Goal: Task Accomplishment & Management: Manage account settings

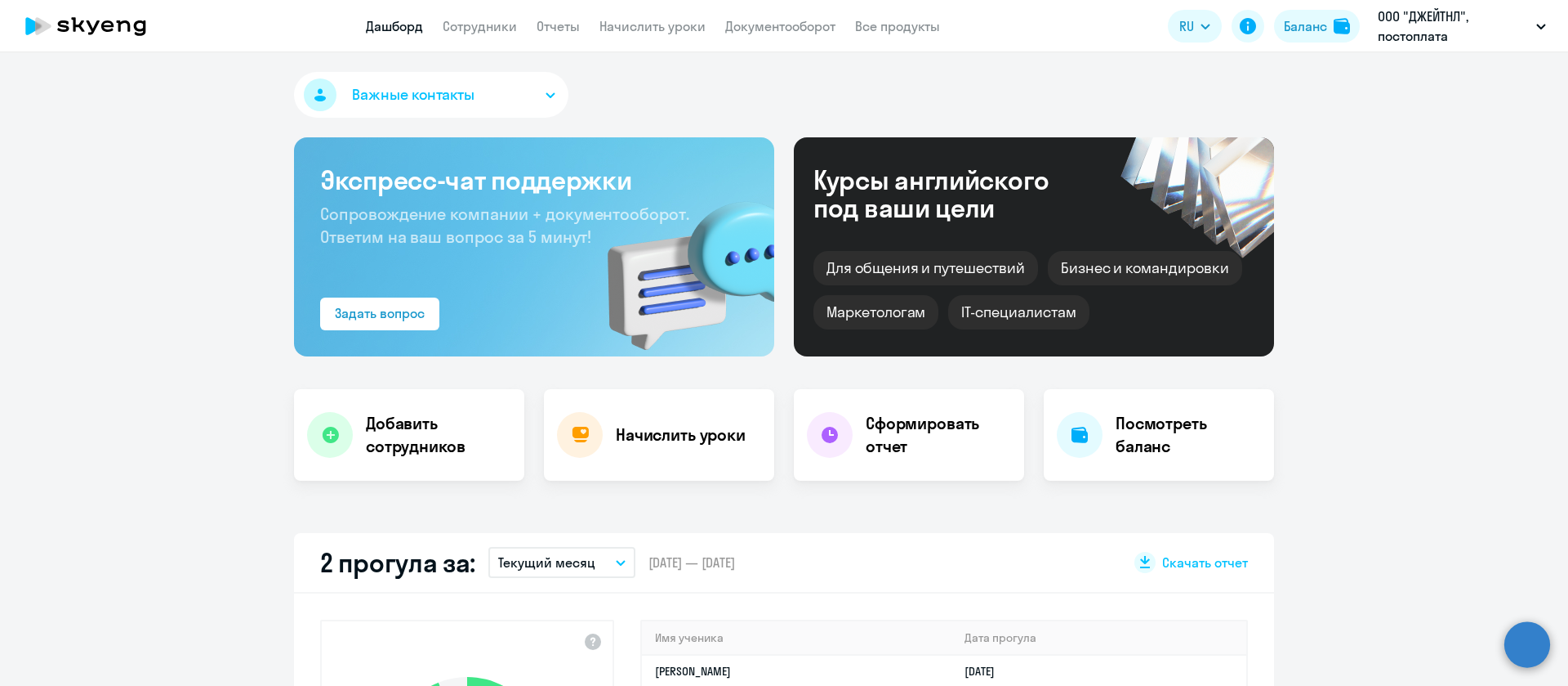
click at [499, 34] on app-menu-item-link "Сотрудники" at bounding box center [479, 26] width 75 height 20
click at [702, 48] on app-header "Дашборд Сотрудники Отчеты Начислить уроки Документооборот Все продукты Дашборд …" at bounding box center [784, 26] width 1568 height 52
click at [678, 38] on app-header "Дашборд Сотрудники Отчеты Начислить уроки Документооборот Все продукты Дашборд …" at bounding box center [784, 26] width 1568 height 52
click at [678, 26] on link "Начислить уроки" at bounding box center [653, 26] width 107 height 16
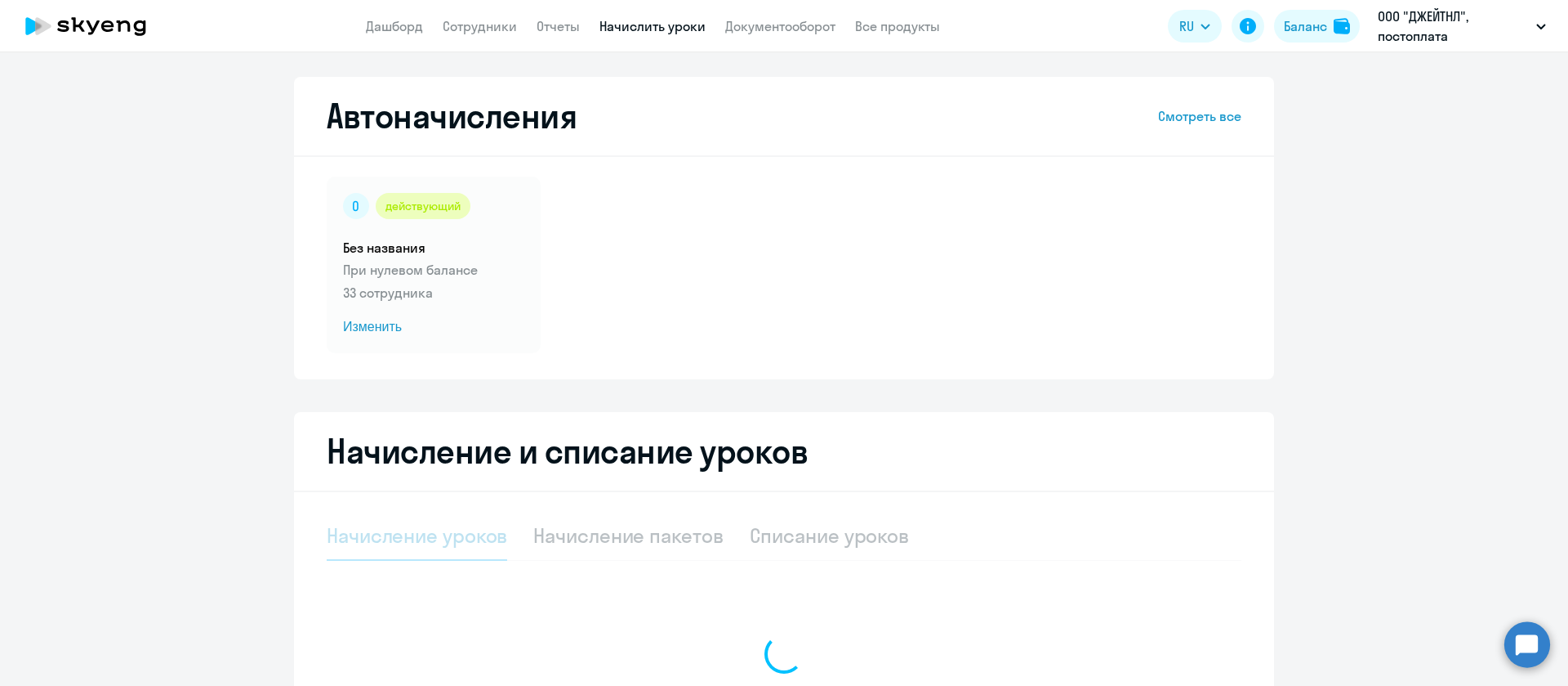
select select "10"
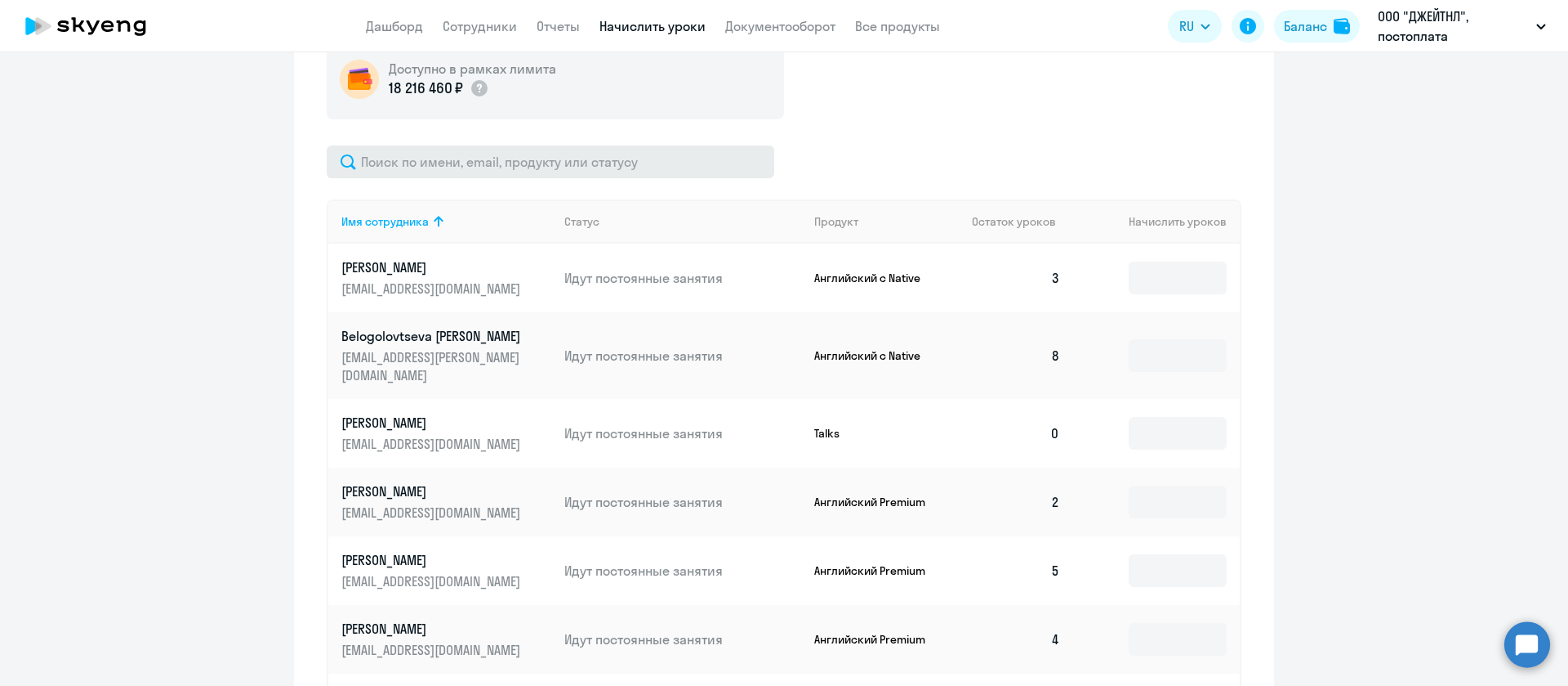
scroll to position [490, 0]
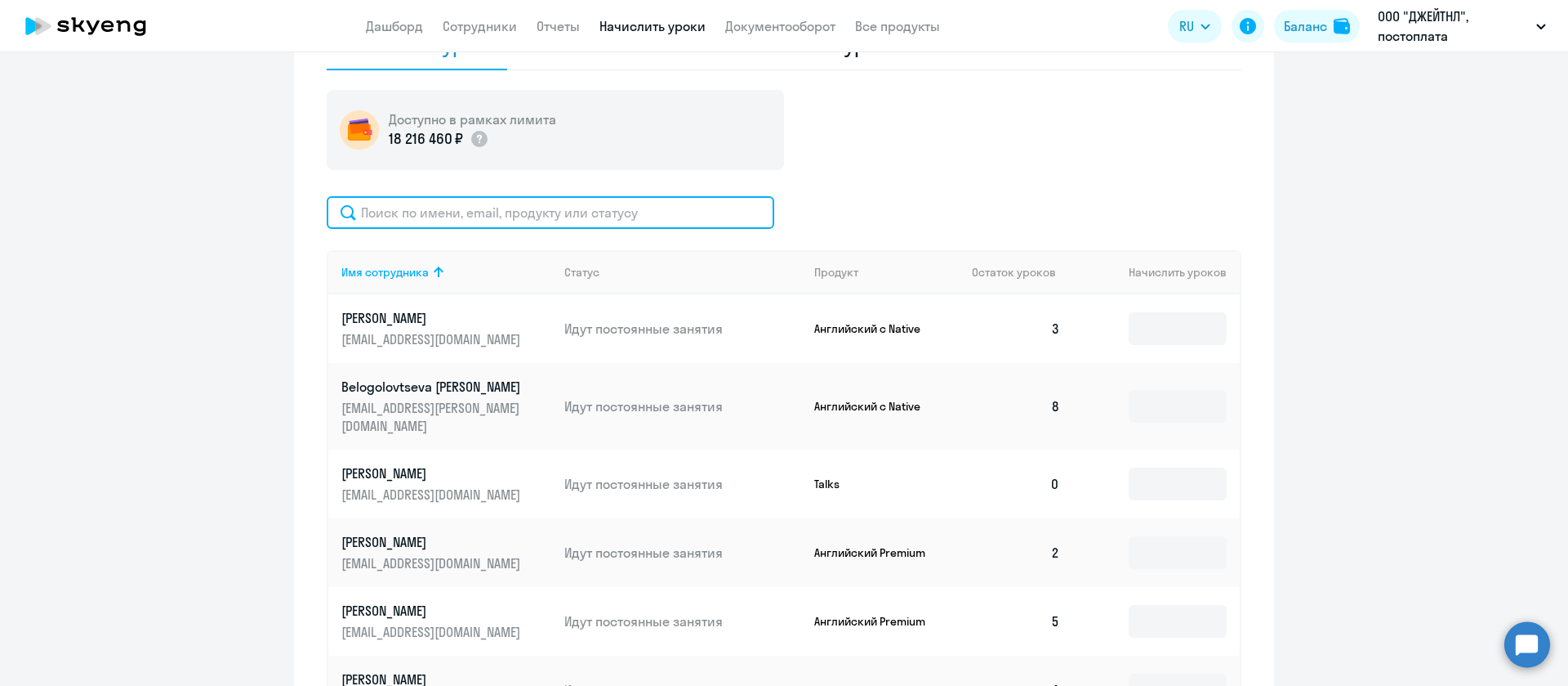
click at [559, 217] on input "text" at bounding box center [550, 212] width 447 height 33
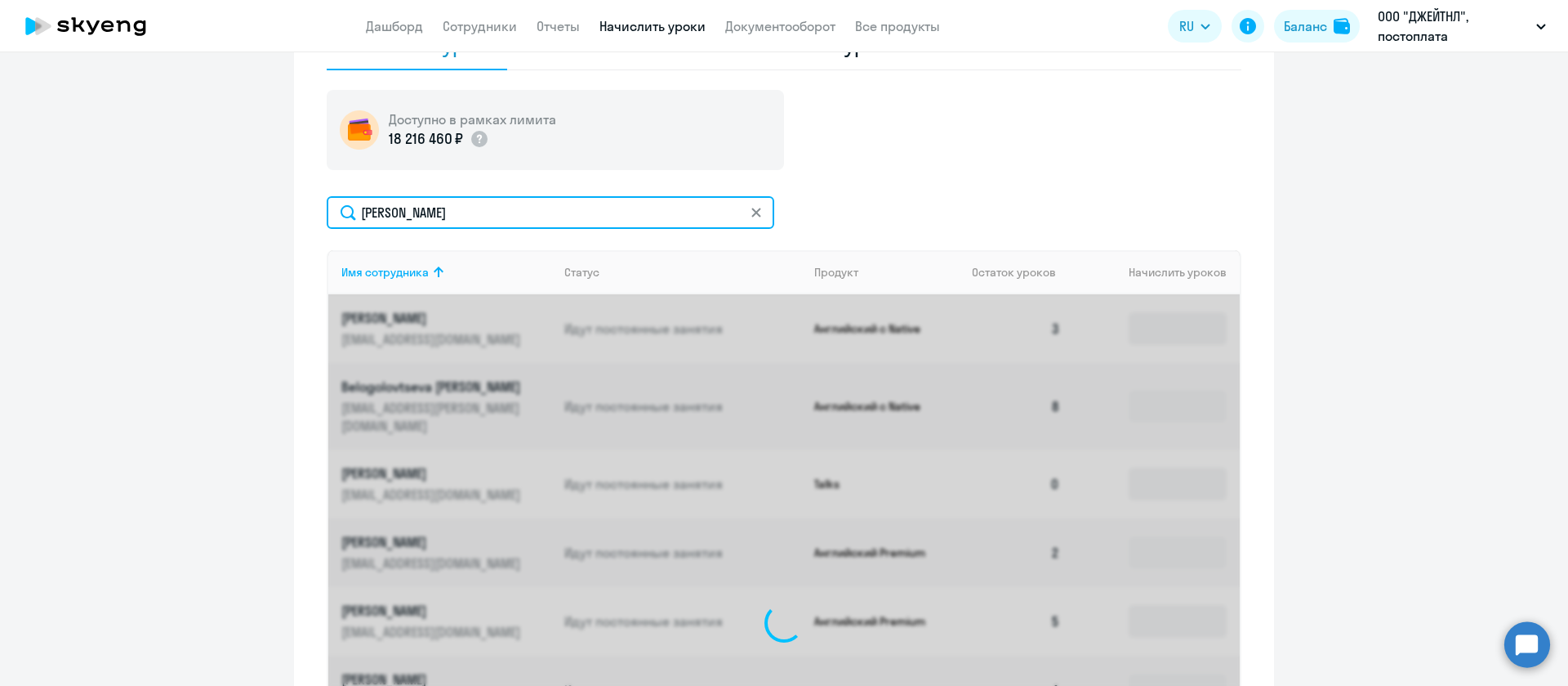
scroll to position [437, 0]
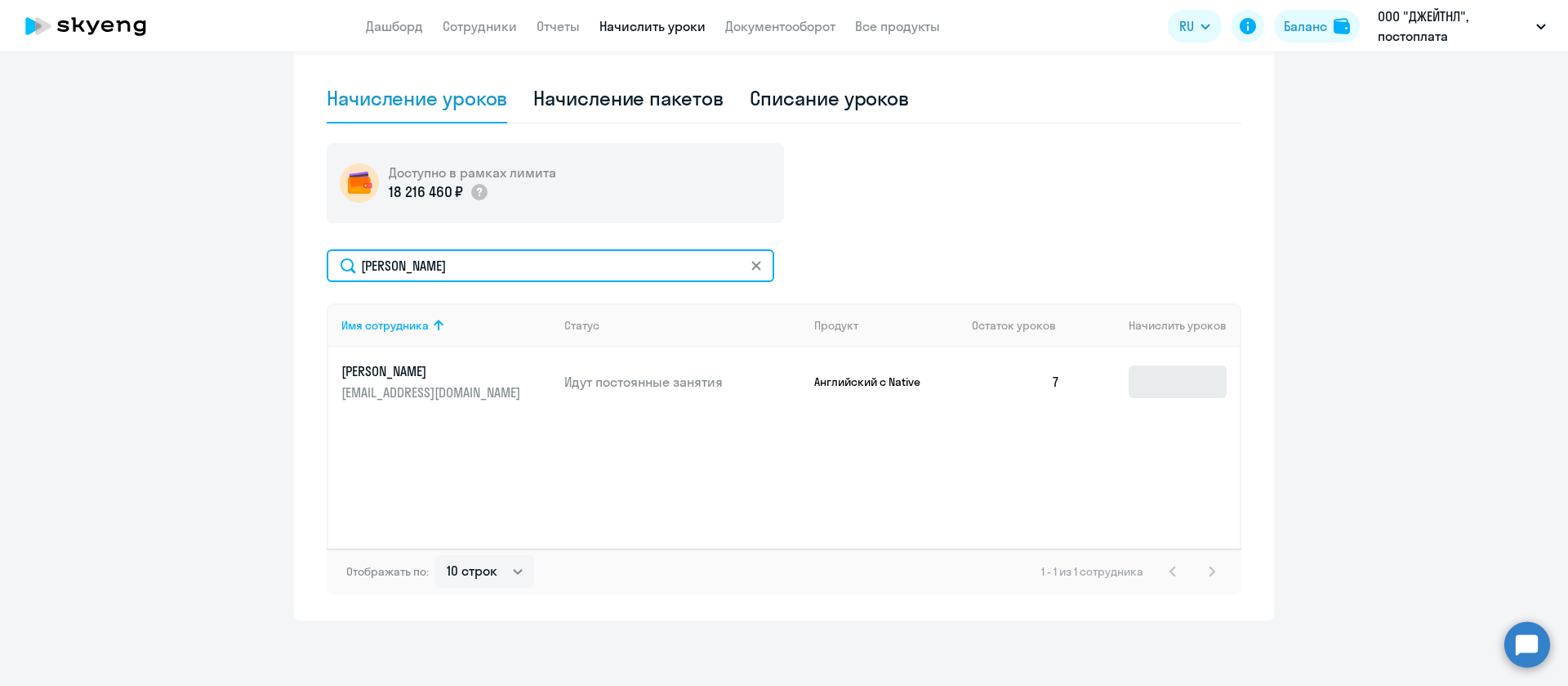
type input "[PERSON_NAME]"
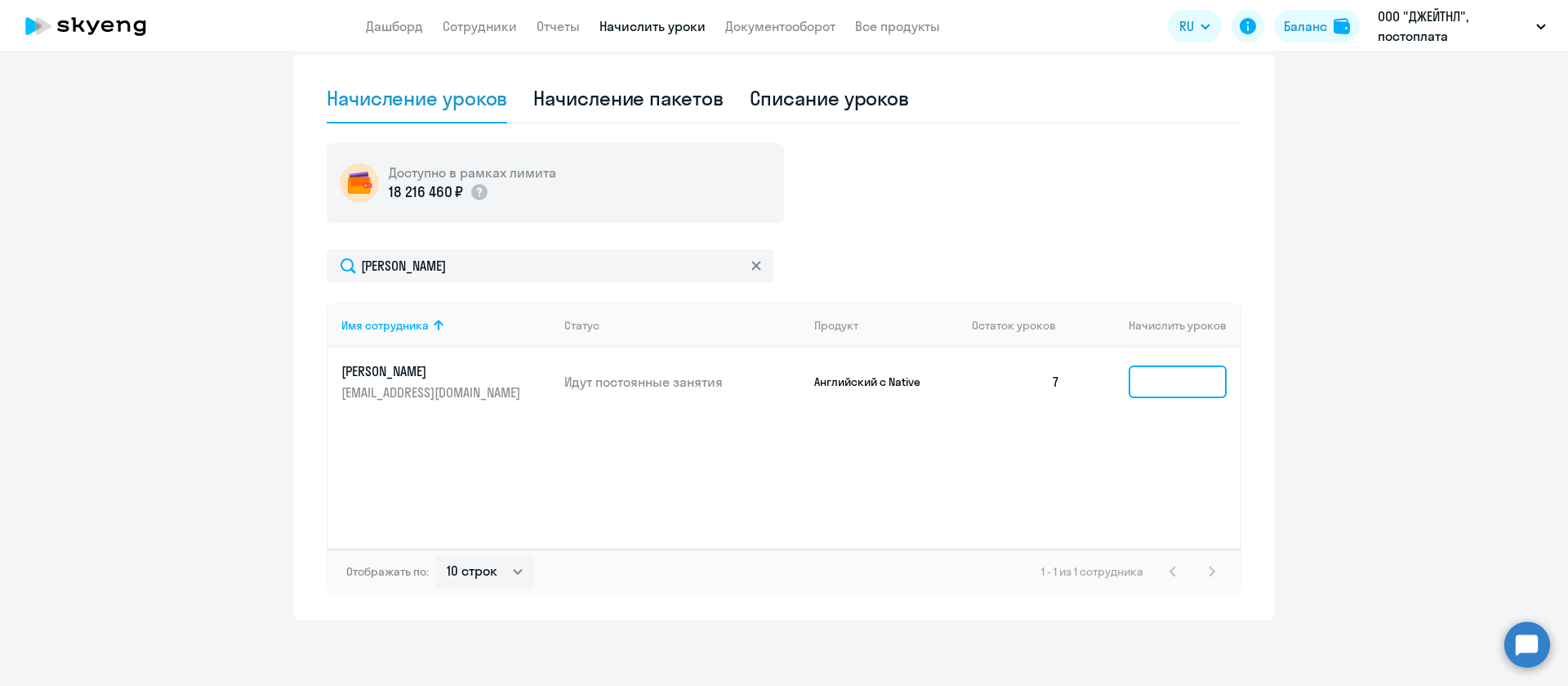
click at [1198, 390] on input at bounding box center [1178, 382] width 98 height 33
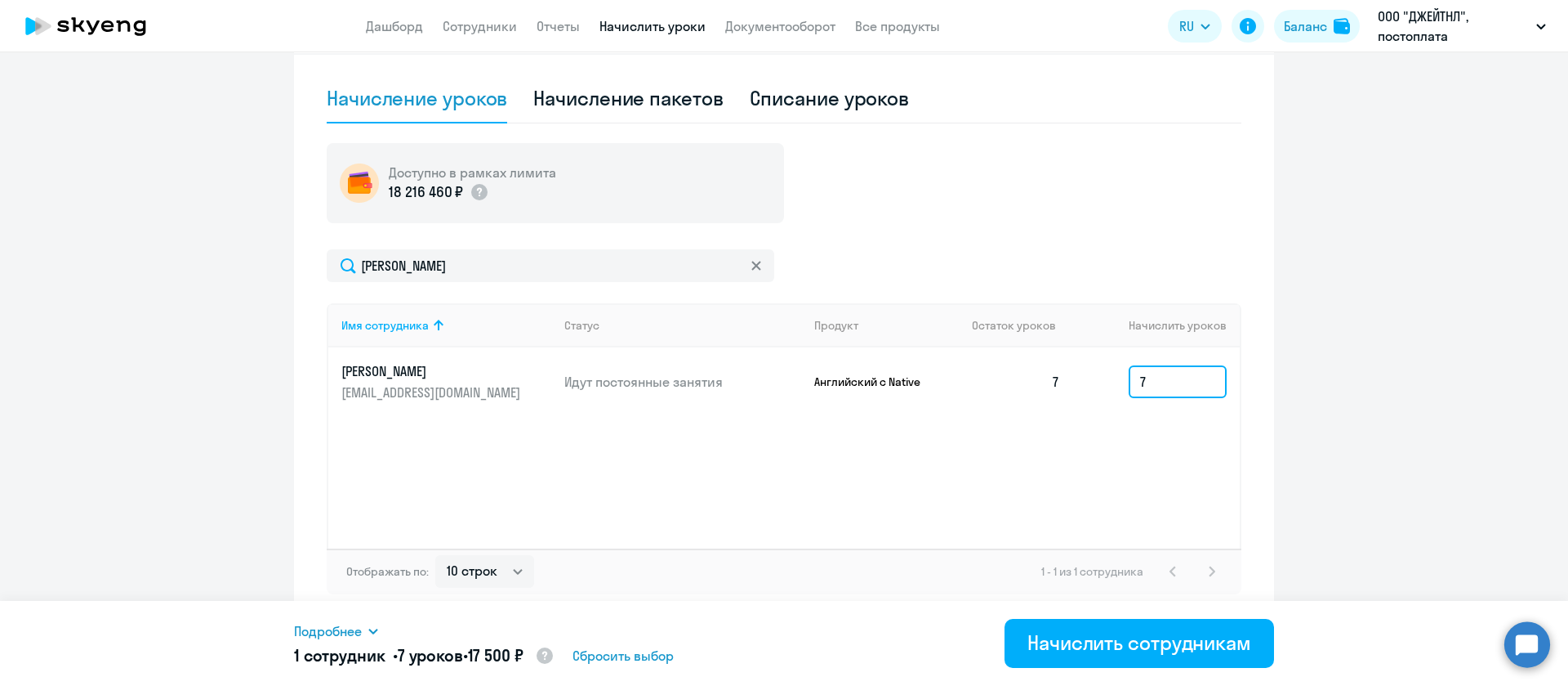
scroll to position [192, 0]
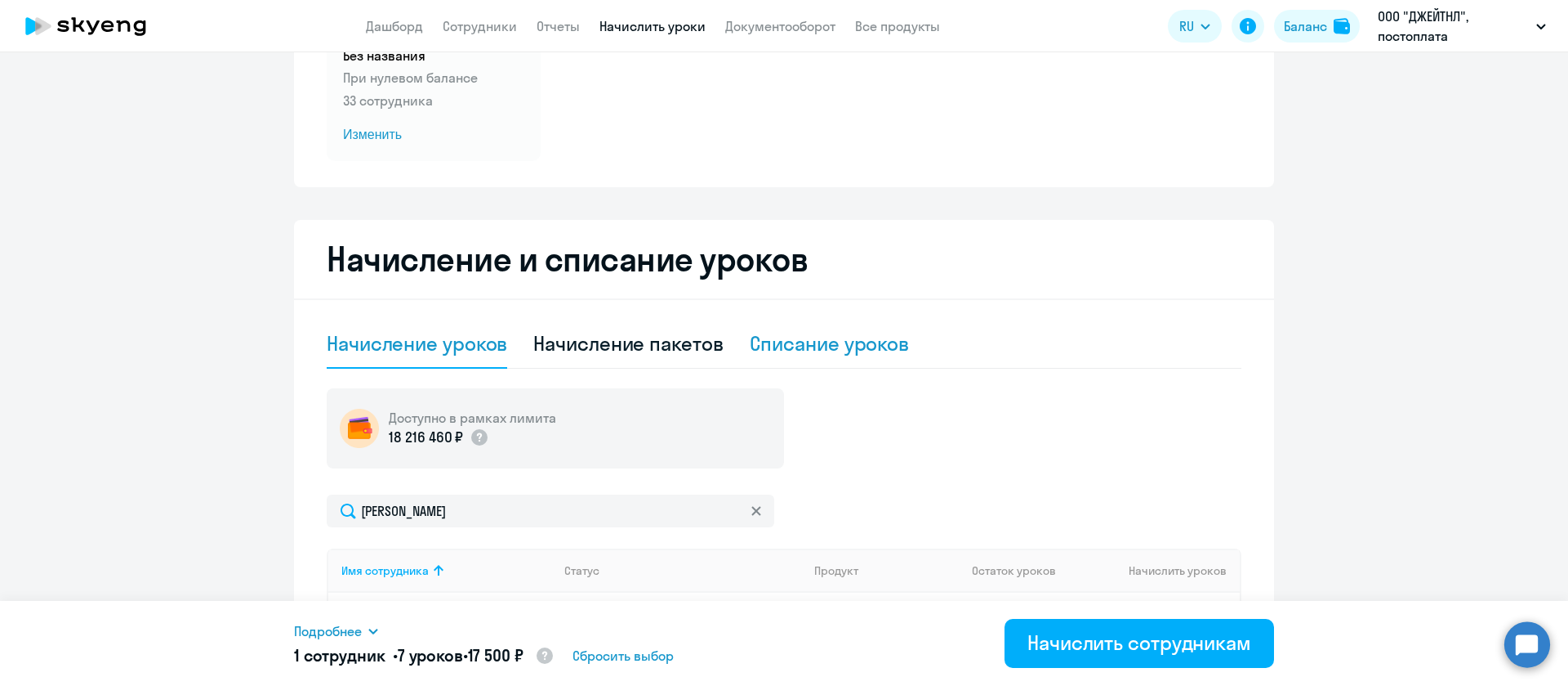
type input "7"
click at [799, 332] on div "Списание уроков" at bounding box center [829, 343] width 160 height 26
select select "10"
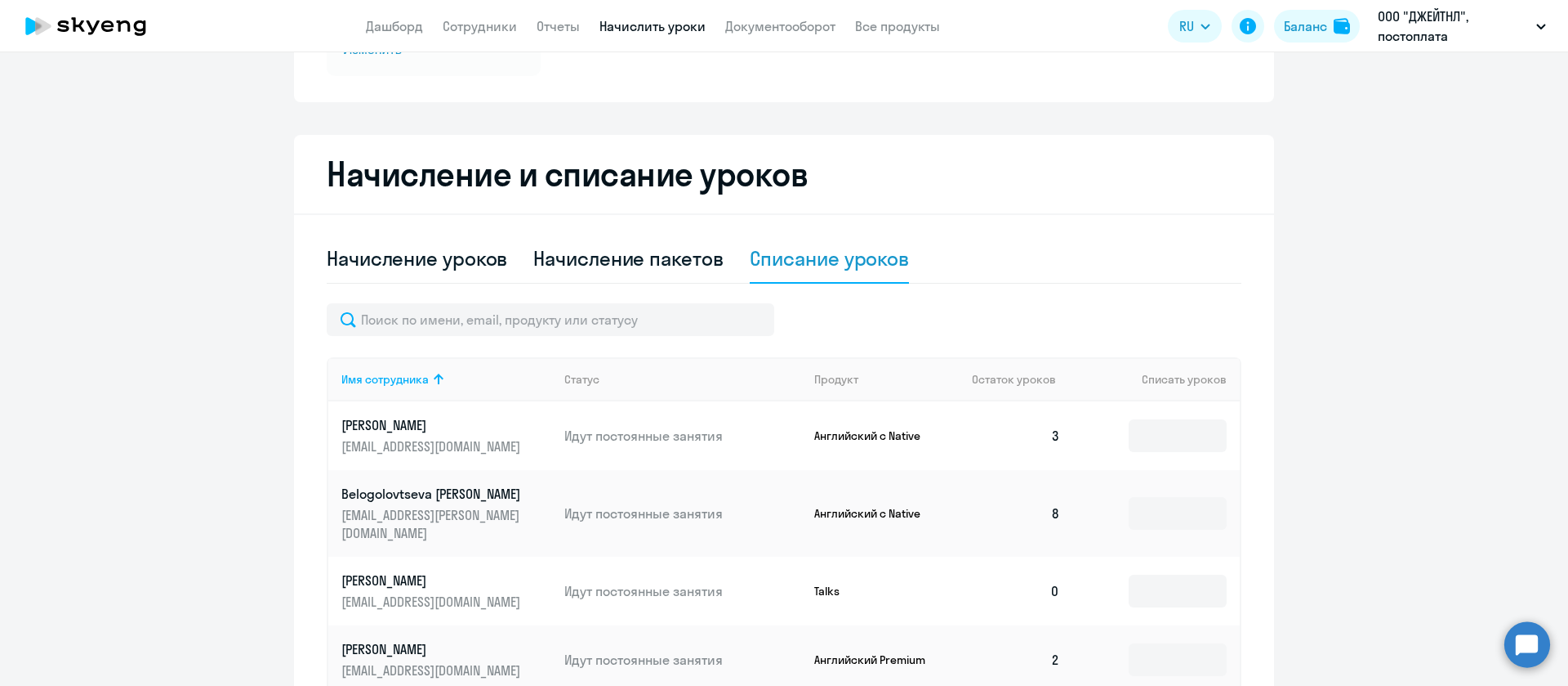
scroll to position [315, 0]
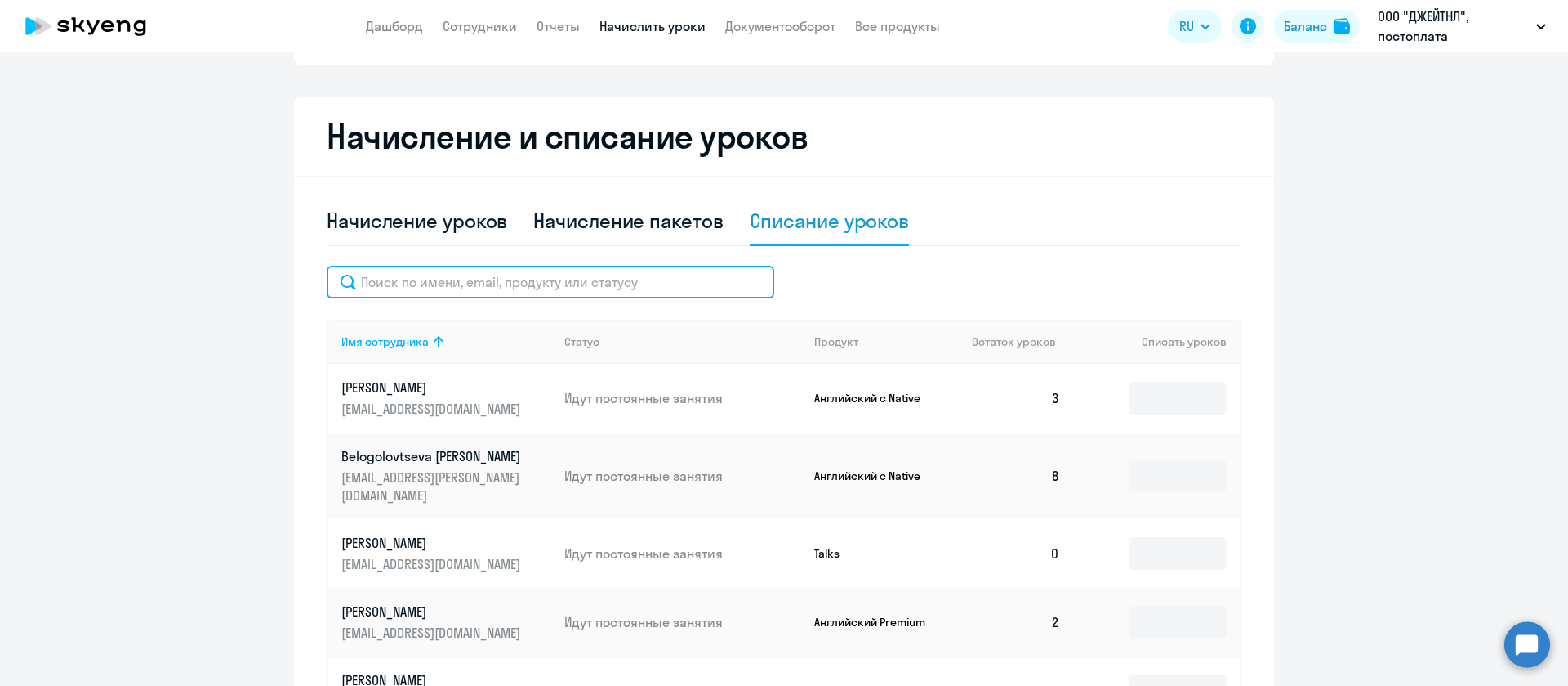
click at [574, 288] on input "text" at bounding box center [550, 282] width 447 height 33
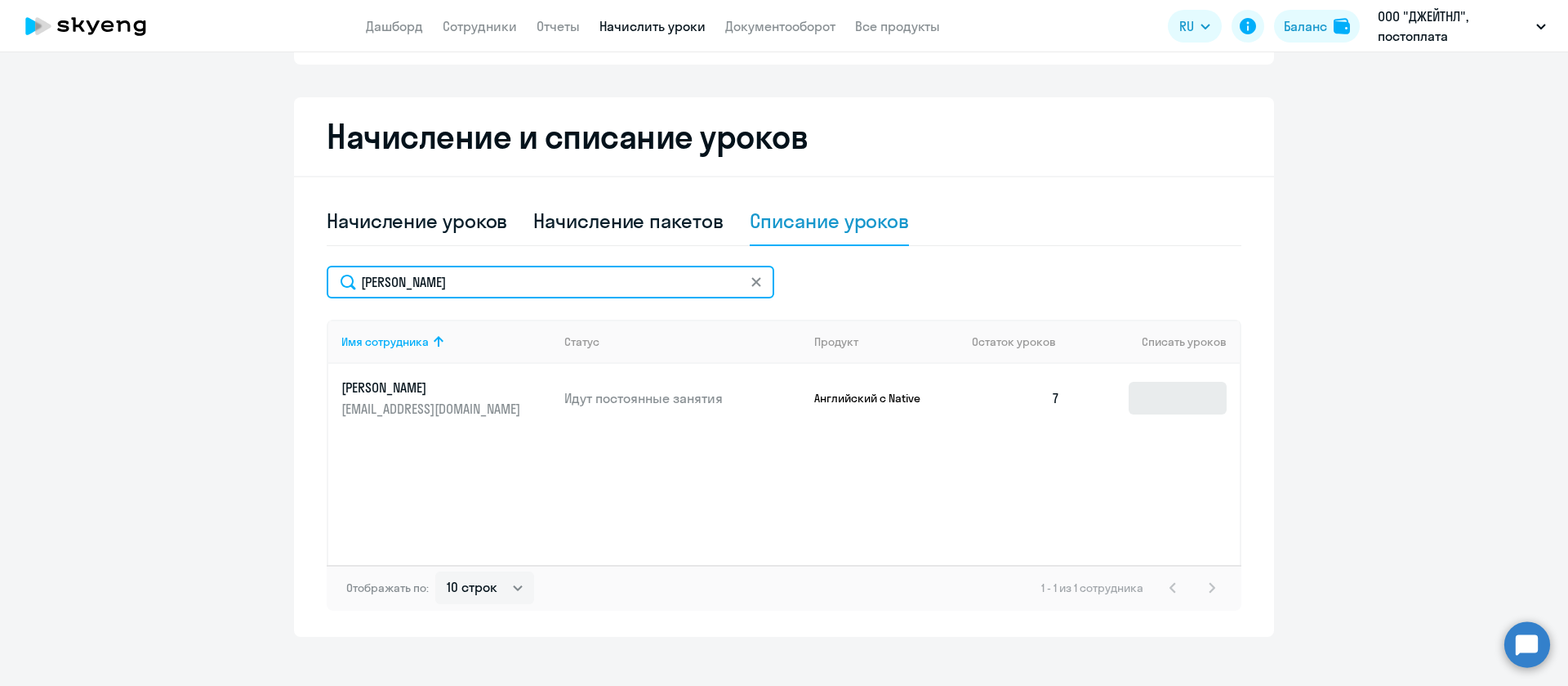
type input "[PERSON_NAME]"
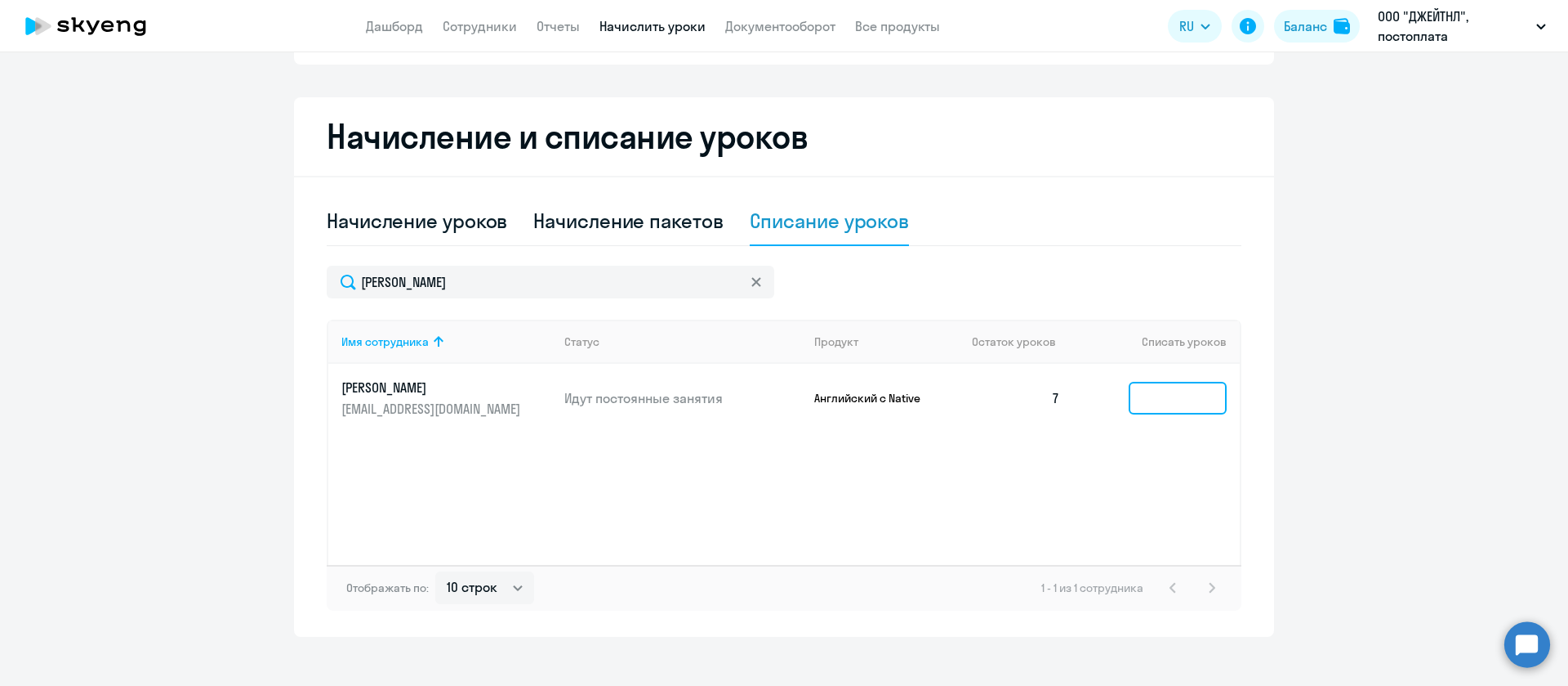
click at [1129, 384] on input at bounding box center [1178, 398] width 98 height 33
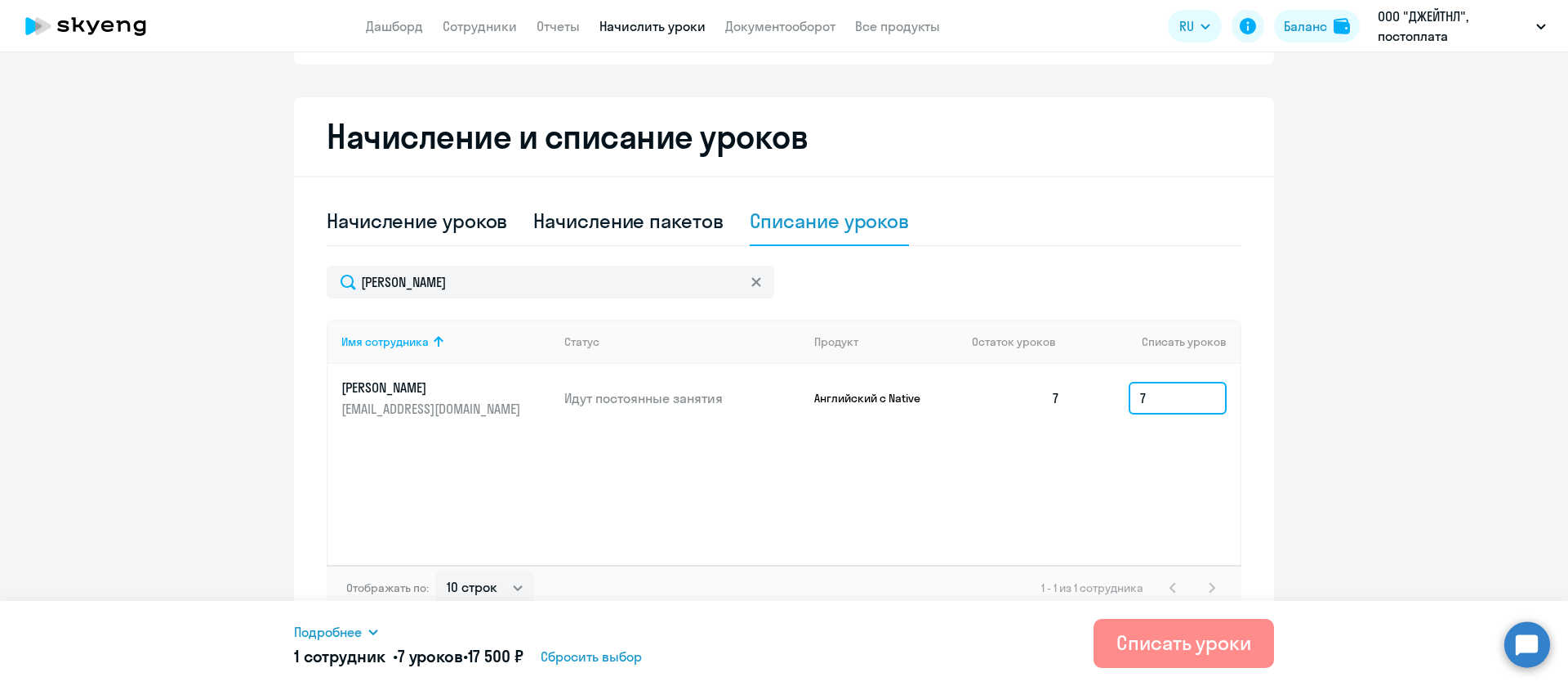
type input "7"
click at [1227, 649] on div "Списать уроки" at bounding box center [1184, 641] width 135 height 26
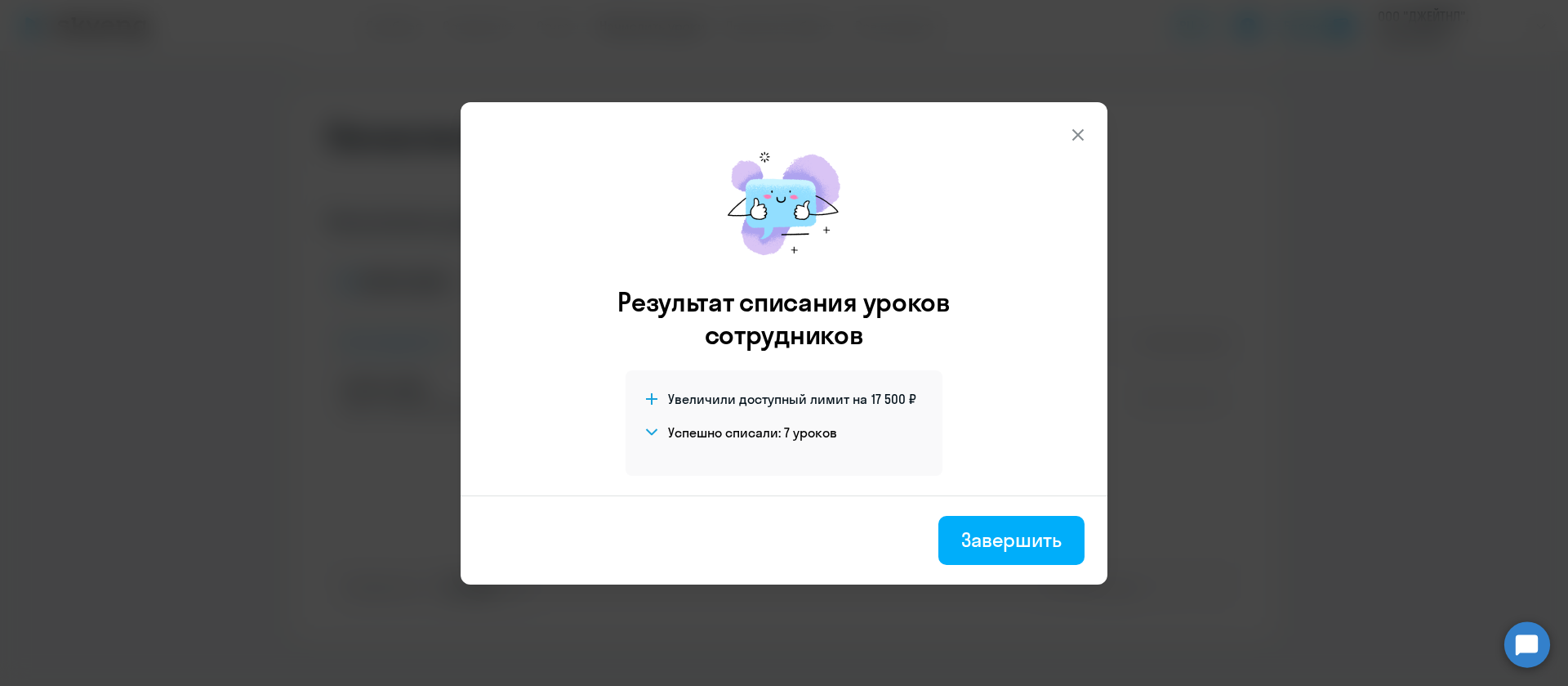
click at [1076, 133] on icon at bounding box center [1078, 135] width 19 height 19
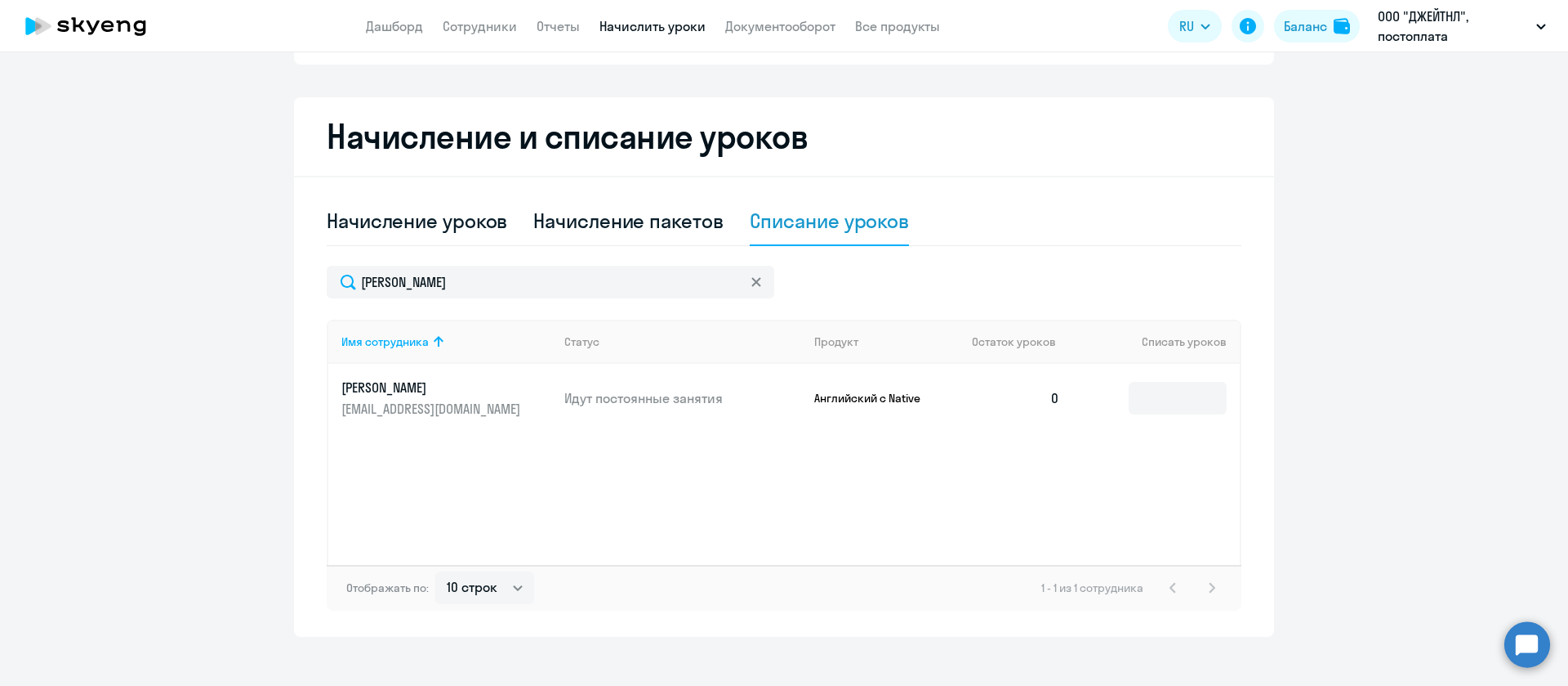
click at [410, 406] on p "[EMAIL_ADDRESS][DOMAIN_NAME]" at bounding box center [433, 408] width 183 height 18
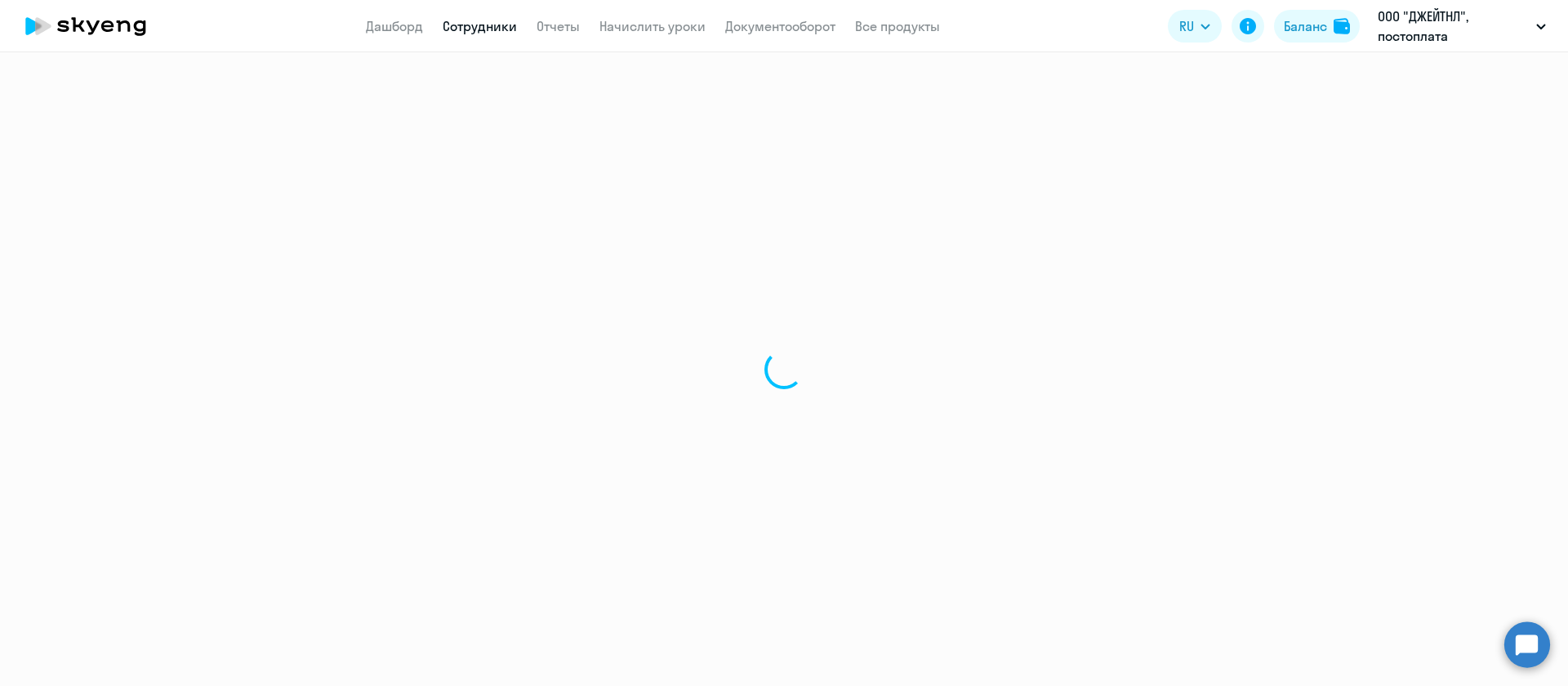
select select "english"
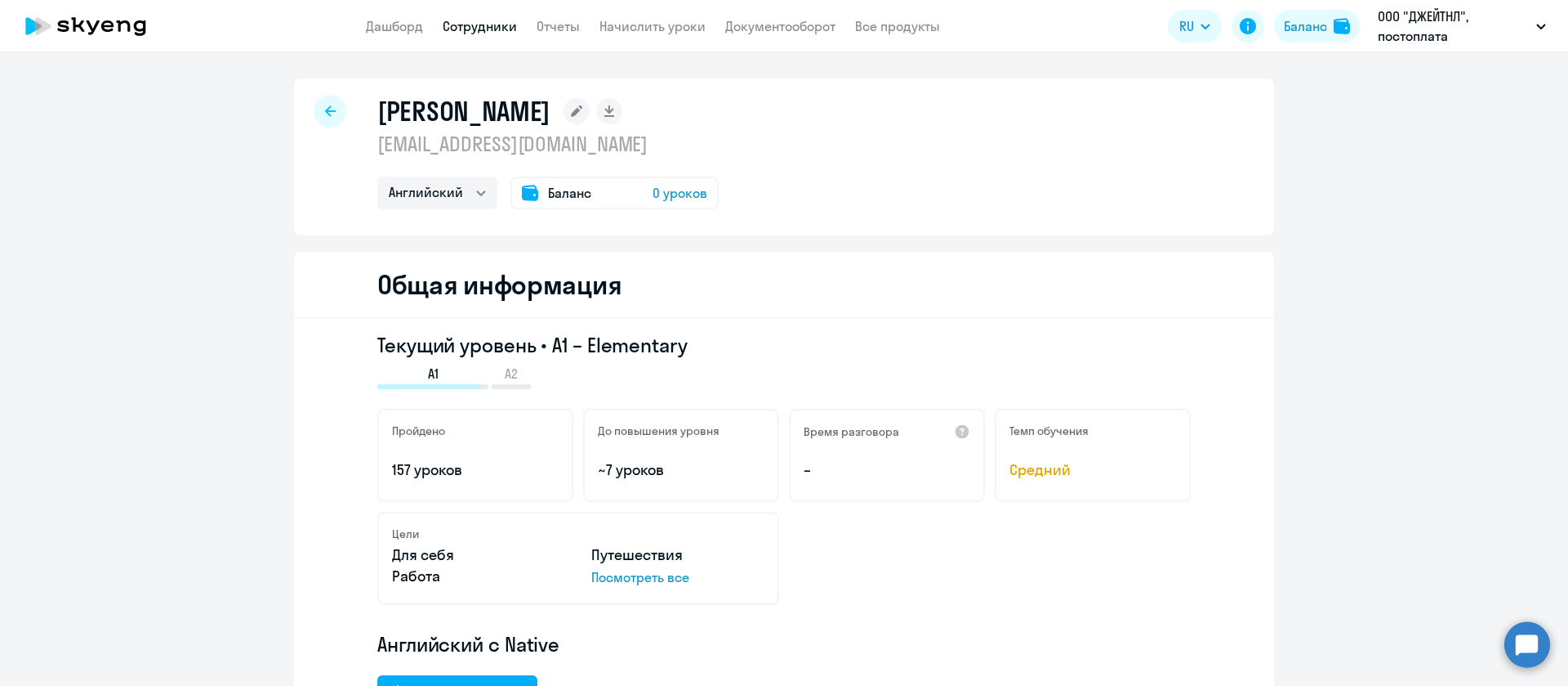
click at [475, 135] on p "[EMAIL_ADDRESS][DOMAIN_NAME]" at bounding box center [548, 143] width 342 height 26
copy p "[EMAIL_ADDRESS][DOMAIN_NAME]"
